Goal: Find specific page/section: Find specific page/section

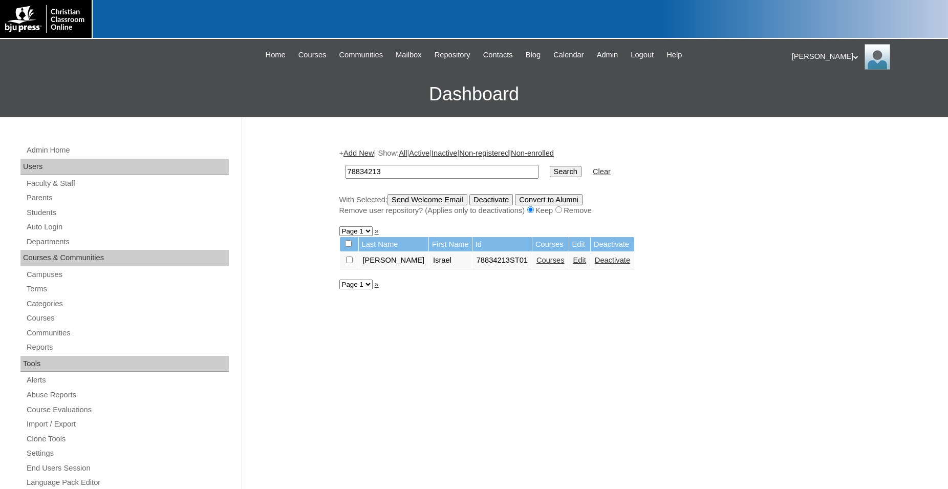
click at [554, 172] on input "Search" at bounding box center [566, 171] width 32 height 11
click at [536, 264] on link "Courses" at bounding box center [550, 260] width 28 height 8
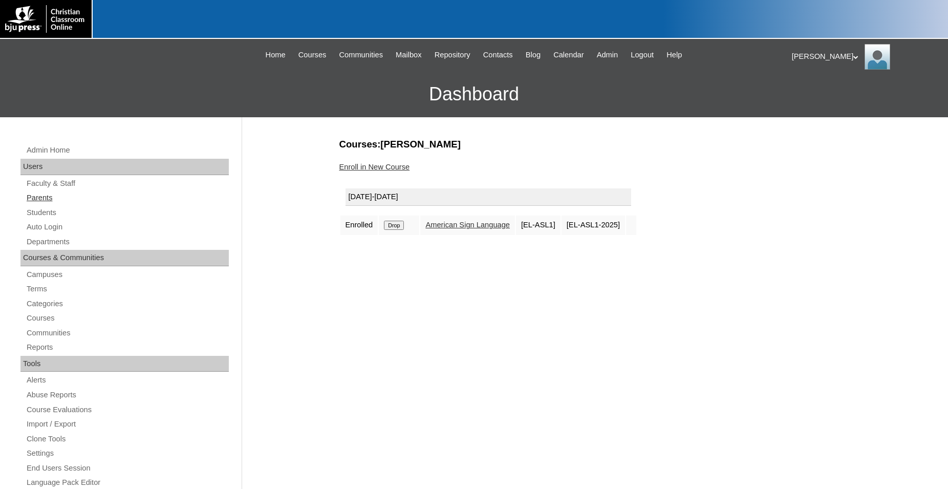
click at [50, 200] on link "Parents" at bounding box center [127, 197] width 203 height 13
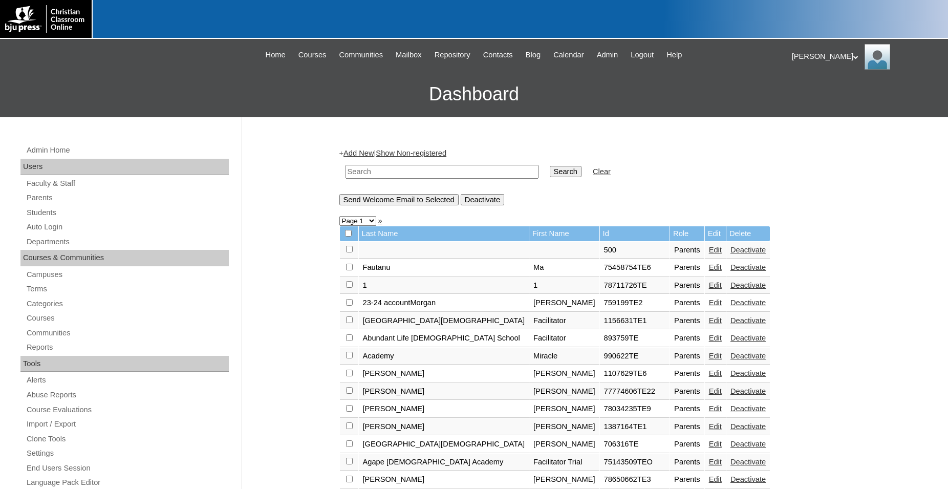
click at [423, 169] on input "text" at bounding box center [441, 172] width 193 height 14
type input "[PERSON_NAME]"
click at [550, 166] on input "Search" at bounding box center [566, 171] width 32 height 11
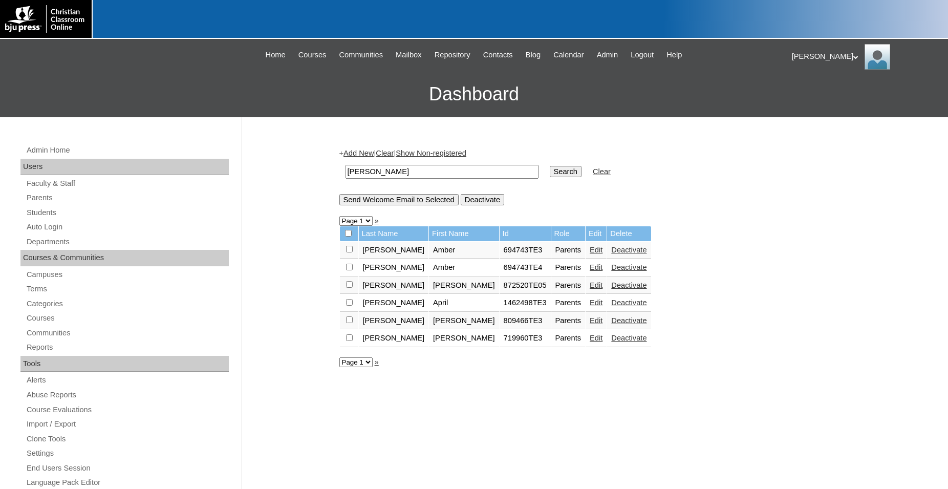
drag, startPoint x: 397, startPoint y: 169, endPoint x: 232, endPoint y: 169, distance: 165.3
click at [345, 169] on input "howell" at bounding box center [441, 172] width 193 height 14
type input "809466"
click at [550, 166] on input "Search" at bounding box center [566, 171] width 32 height 11
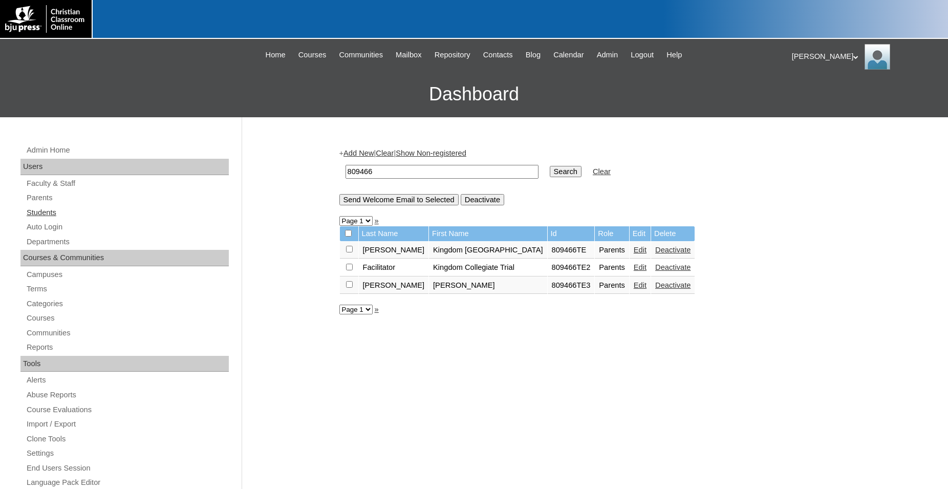
click at [40, 212] on link "Students" at bounding box center [127, 212] width 203 height 13
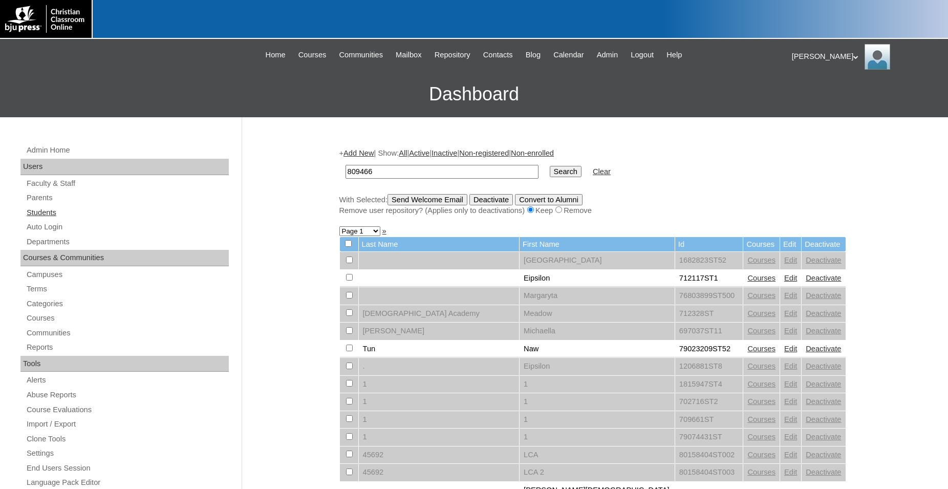
type input "809466"
click at [550, 166] on input "Search" at bounding box center [566, 171] width 32 height 11
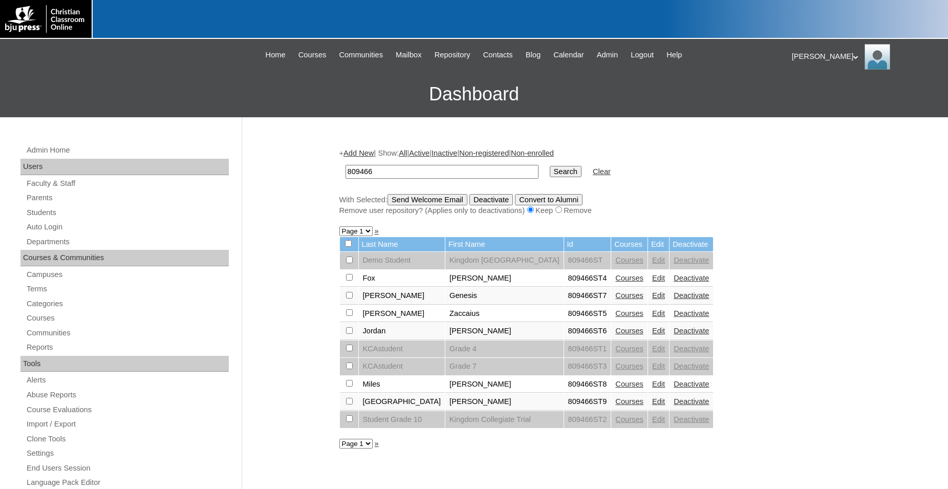
click at [619, 405] on link "Courses" at bounding box center [629, 401] width 28 height 8
click at [616, 282] on link "Courses" at bounding box center [629, 278] width 28 height 8
click at [619, 299] on link "Courses" at bounding box center [629, 295] width 28 height 8
click at [616, 317] on link "Courses" at bounding box center [629, 313] width 28 height 8
click at [624, 335] on link "Courses" at bounding box center [629, 331] width 28 height 8
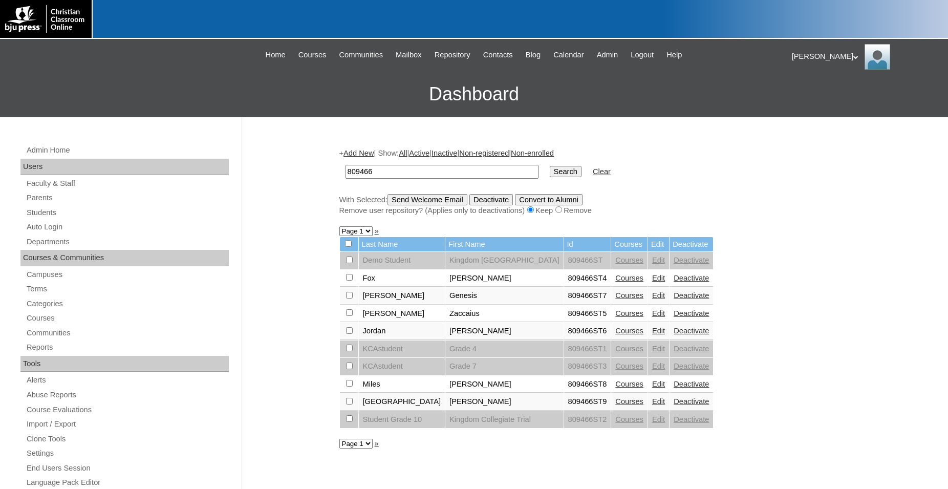
click at [615, 388] on link "Courses" at bounding box center [629, 384] width 28 height 8
click at [616, 405] on link "Courses" at bounding box center [629, 401] width 28 height 8
click at [619, 282] on link "Courses" at bounding box center [629, 278] width 28 height 8
